Goal: Find specific page/section: Find specific page/section

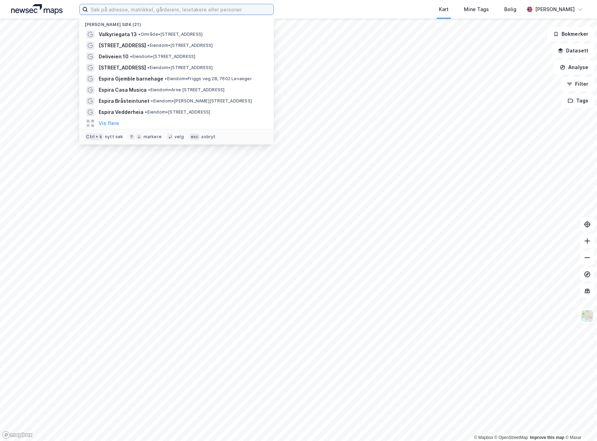
click at [148, 9] on input at bounding box center [181, 9] width 186 height 10
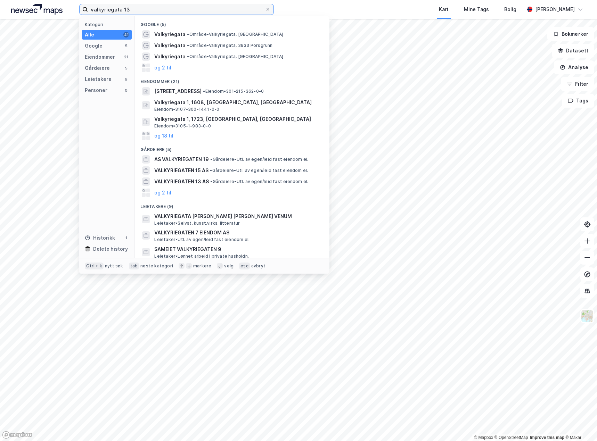
type input "valkyriegata 13"
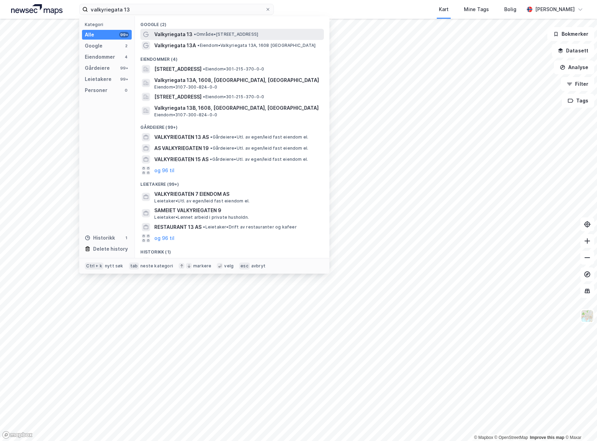
click at [237, 32] on span "• Område • [STREET_ADDRESS]" at bounding box center [226, 35] width 64 height 6
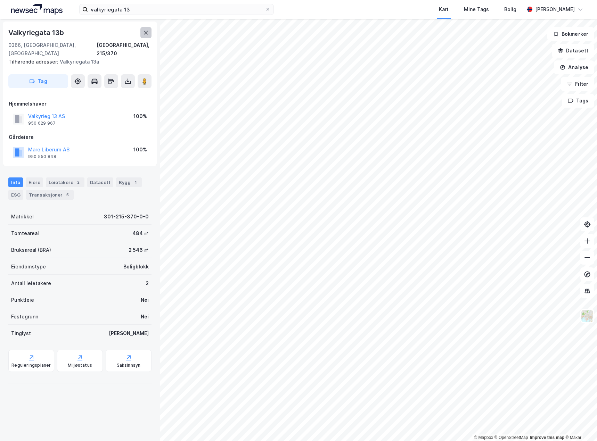
click at [146, 33] on icon at bounding box center [146, 32] width 4 height 3
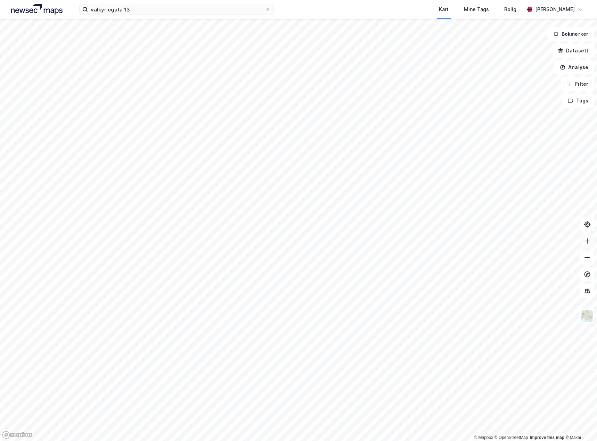
click at [588, 239] on icon at bounding box center [587, 241] width 7 height 7
